Goal: Find specific page/section: Find specific page/section

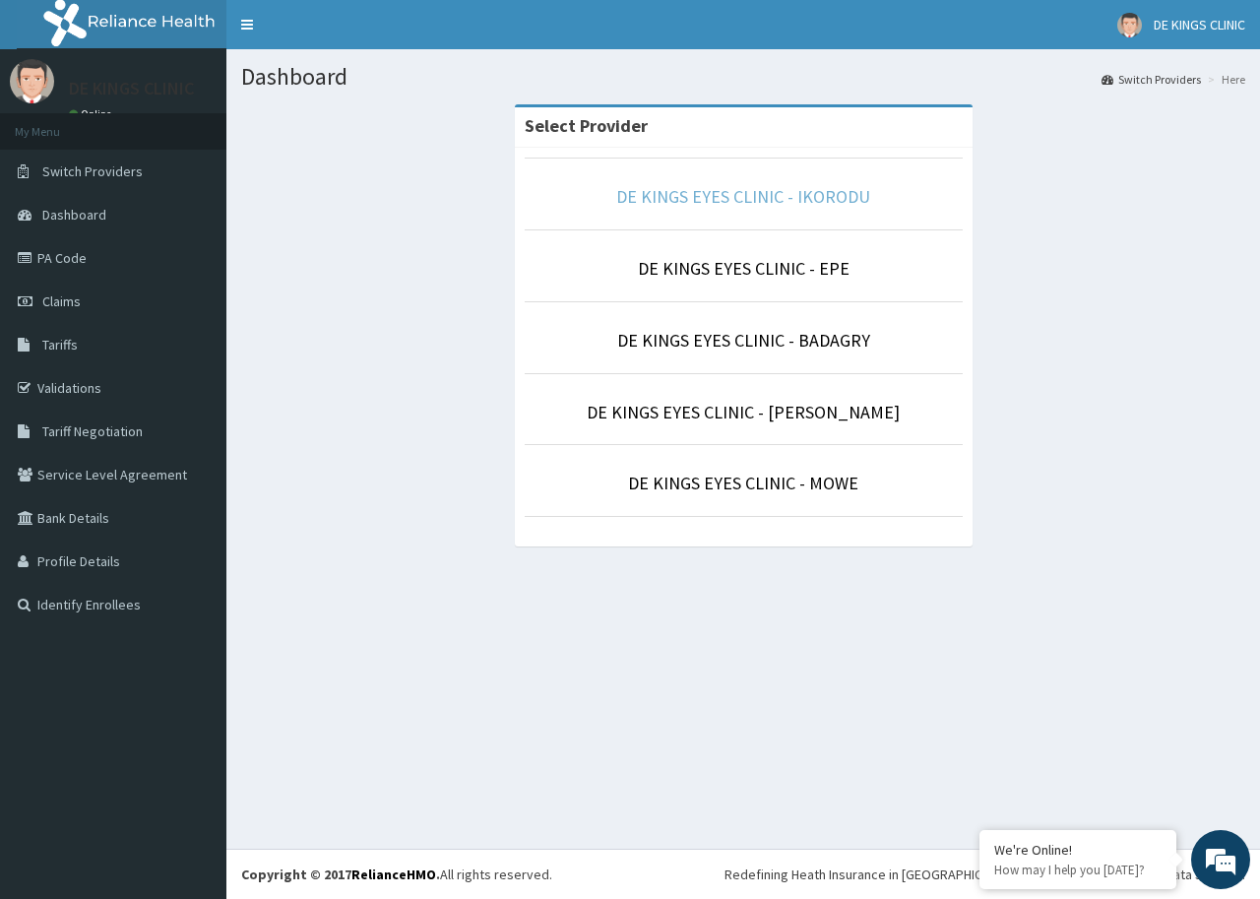
click at [803, 199] on link "DE KINGS EYES CLINIC - IKORODU" at bounding box center [743, 196] width 254 height 23
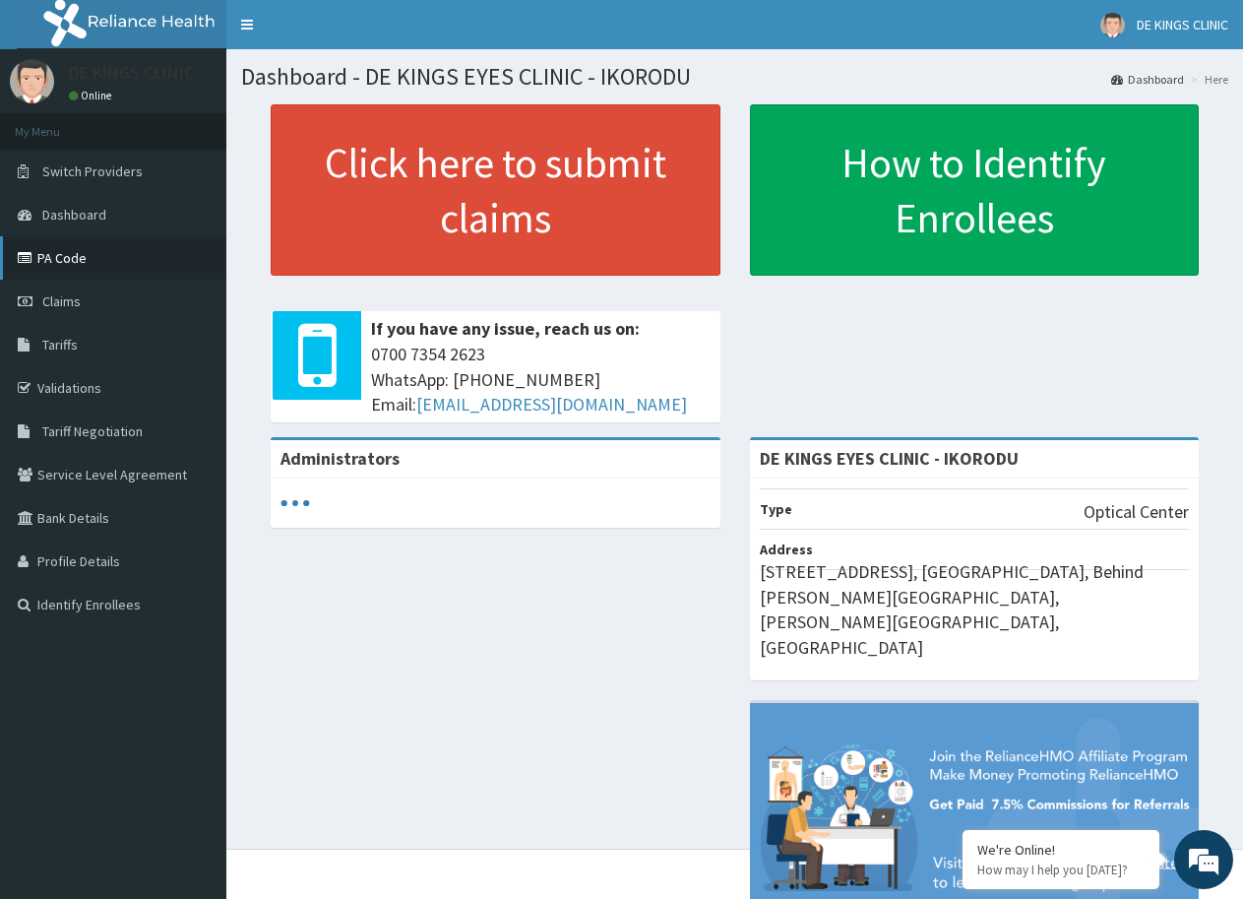
click at [86, 255] on link "PA Code" at bounding box center [113, 257] width 226 height 43
